Goal: Ask a question

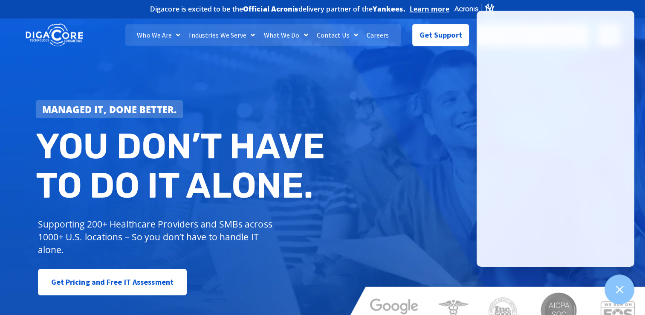
click at [389, 197] on div at bounding box center [478, 198] width 272 height 9
click at [447, 32] on span "Get Support" at bounding box center [441, 31] width 43 height 17
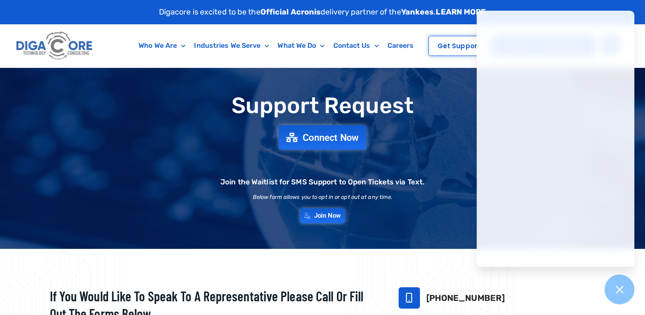
click at [327, 136] on span "Connect Now" at bounding box center [331, 137] width 56 height 9
